Goal: Task Accomplishment & Management: Manage account settings

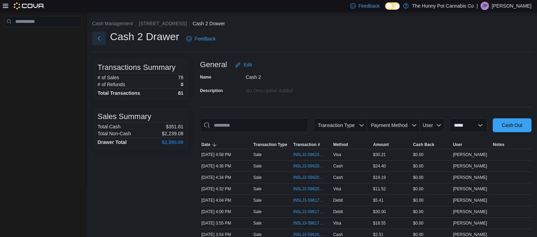
click at [101, 38] on button "Next" at bounding box center [99, 39] width 14 height 14
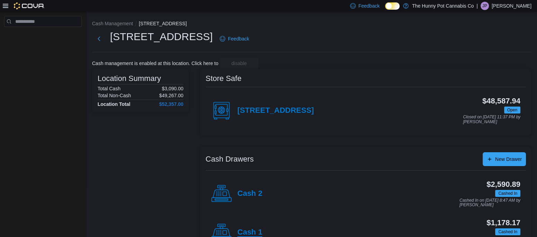
click at [255, 231] on h4 "Cash 1" at bounding box center [250, 232] width 25 height 9
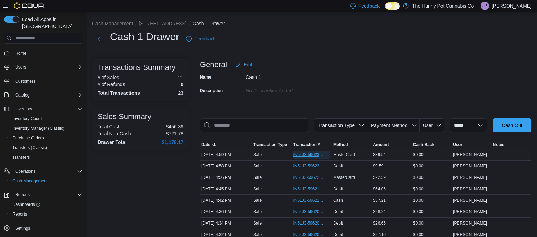
click at [316, 153] on span "IN5LJ3-5962329" at bounding box center [308, 155] width 30 height 6
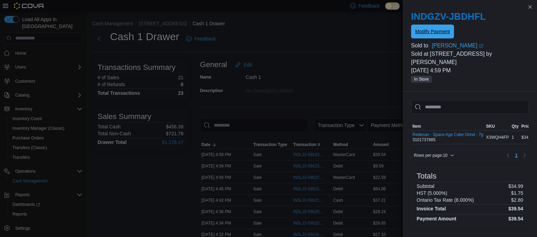
click at [438, 33] on span "Modify Payment" at bounding box center [433, 31] width 35 height 7
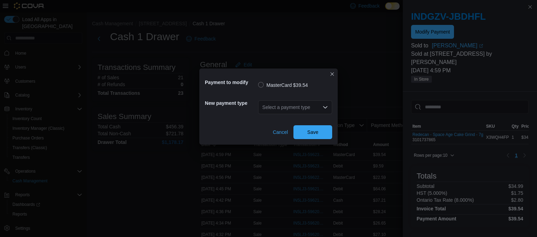
click at [304, 105] on div "Select a payment type" at bounding box center [295, 107] width 74 height 14
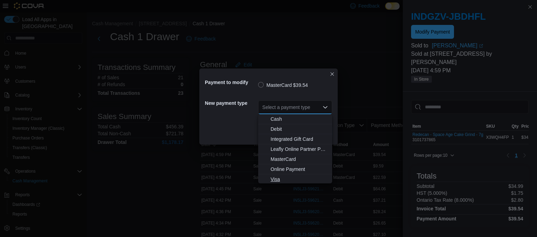
click at [276, 181] on span "Visa" at bounding box center [299, 179] width 57 height 7
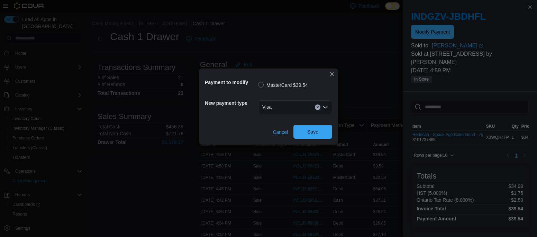
click at [319, 134] on span "Save" at bounding box center [313, 132] width 30 height 14
